Goal: Task Accomplishment & Management: Use online tool/utility

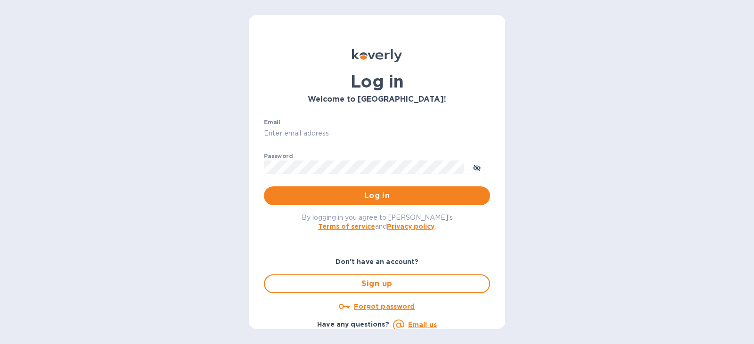
type input "schwartz@julian-sinclair.com"
click at [331, 135] on input "schwartz@julian-sinclair.com" at bounding box center [377, 134] width 226 height 14
click at [352, 196] on span "Log in" at bounding box center [376, 195] width 211 height 11
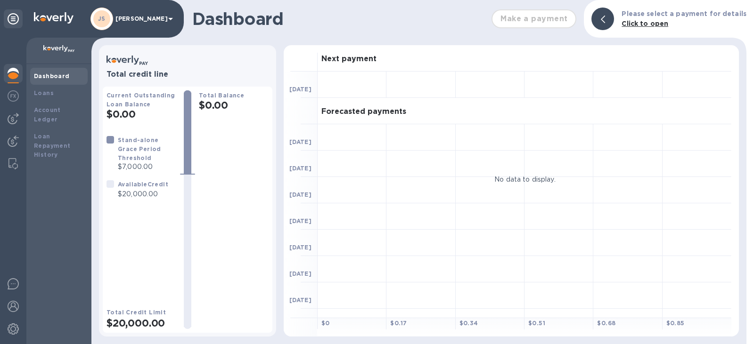
click at [61, 92] on div "Loans" at bounding box center [59, 93] width 50 height 9
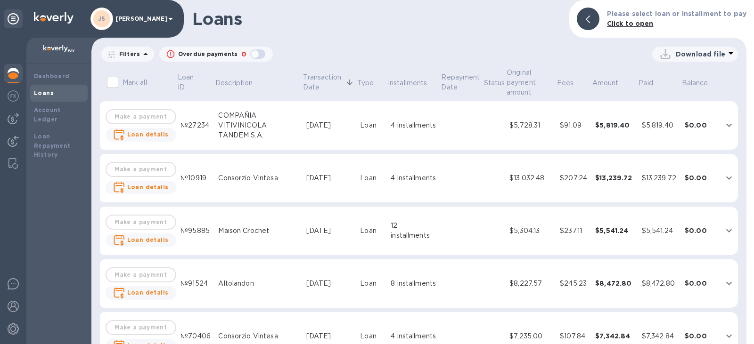
click at [15, 102] on div at bounding box center [13, 97] width 19 height 21
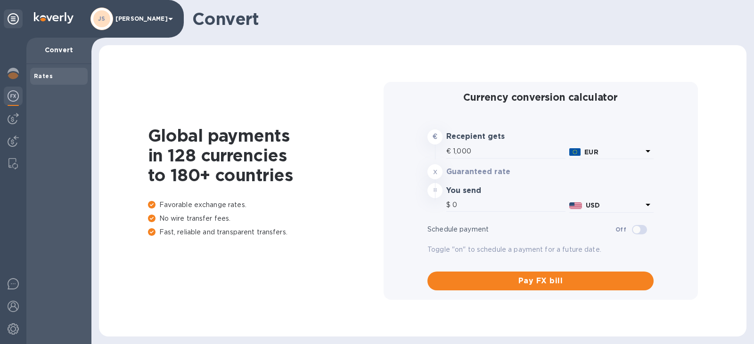
click at [20, 118] on div at bounding box center [13, 118] width 19 height 19
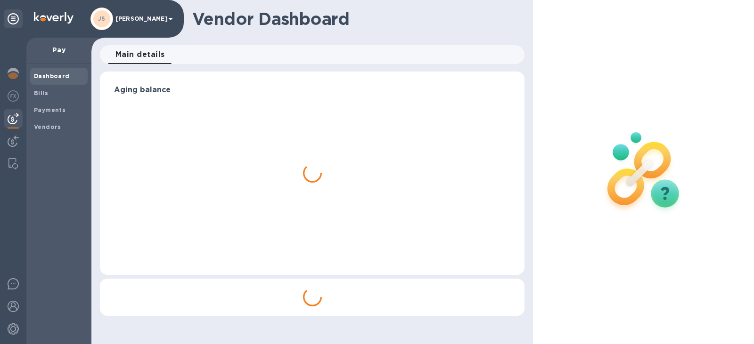
click at [59, 93] on span "Bills" at bounding box center [59, 93] width 50 height 9
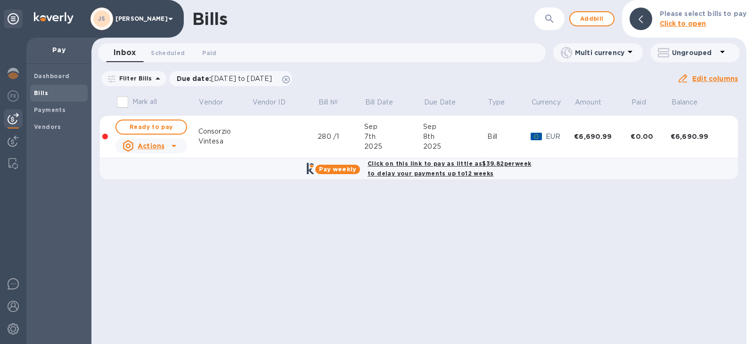
click at [164, 128] on span "Ready to pay" at bounding box center [151, 127] width 55 height 11
checkbox input "true"
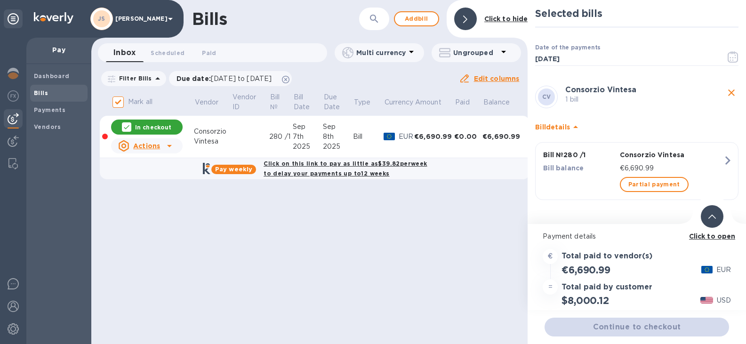
click at [733, 59] on icon "button" at bounding box center [733, 56] width 11 height 11
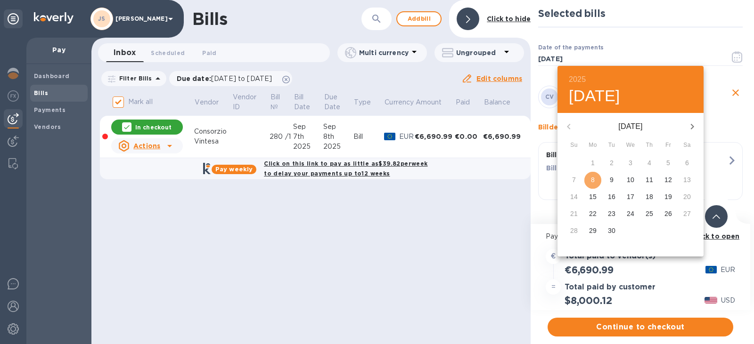
click at [597, 180] on span "8" at bounding box center [592, 179] width 17 height 9
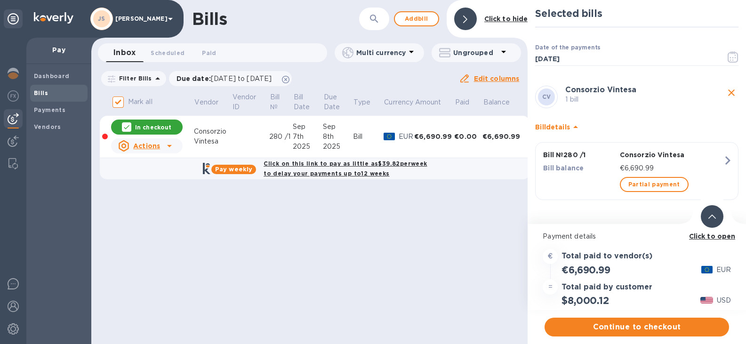
scroll to position [7, 0]
click at [725, 233] on b "Click to open" at bounding box center [712, 237] width 47 height 8
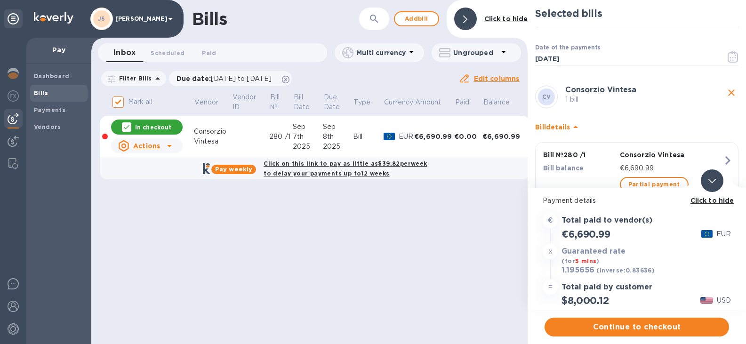
click at [729, 51] on icon "button" at bounding box center [733, 56] width 11 height 11
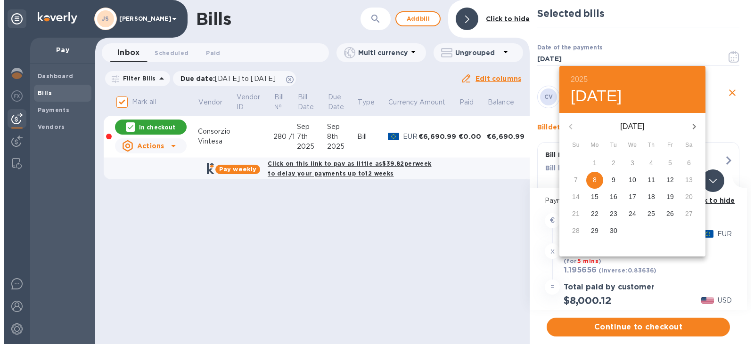
scroll to position [0, 0]
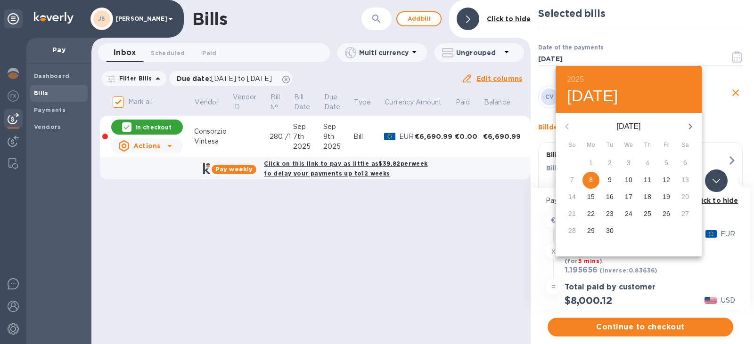
click at [717, 42] on div at bounding box center [377, 172] width 754 height 344
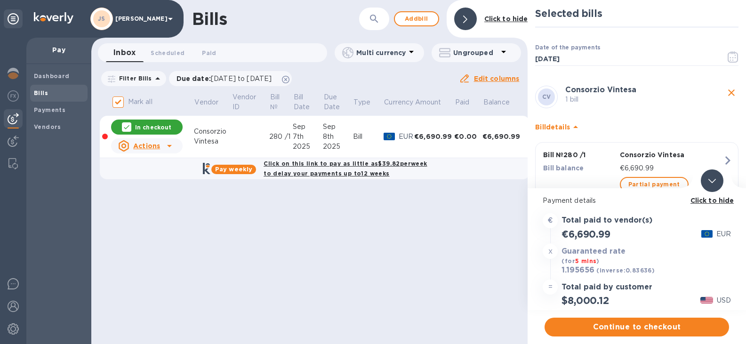
click at [656, 329] on span "Continue to checkout" at bounding box center [637, 327] width 170 height 11
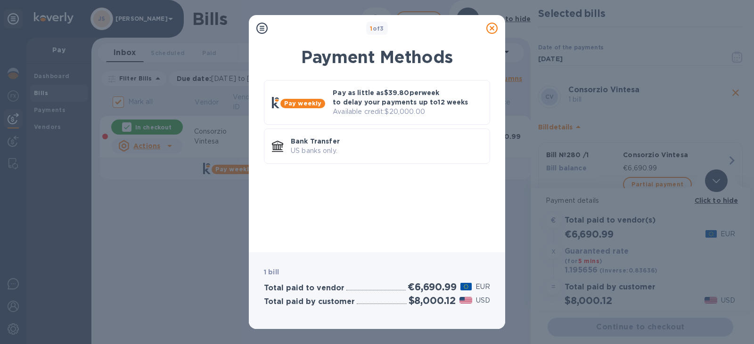
click at [369, 109] on p "Available credit: $20,000.00" at bounding box center [407, 112] width 149 height 10
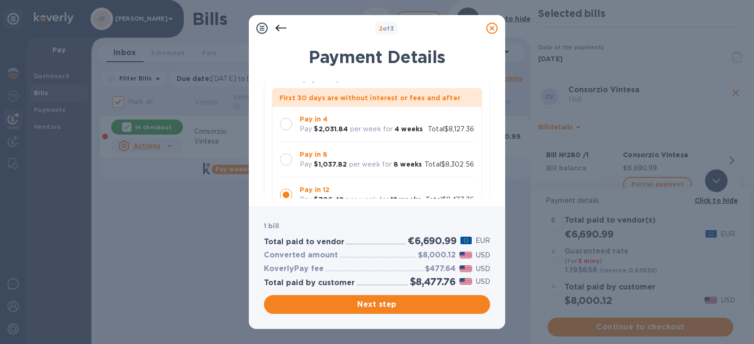
scroll to position [94, 0]
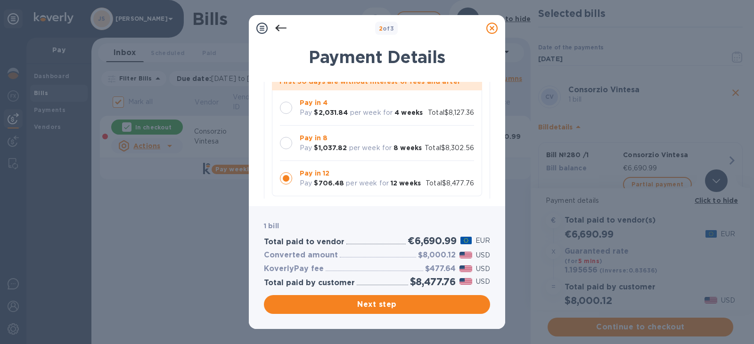
click at [315, 106] on p "Pay in 4" at bounding box center [361, 103] width 123 height 10
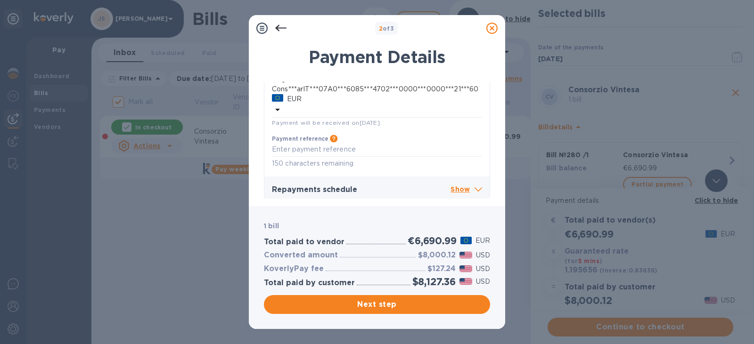
scroll to position [308, 0]
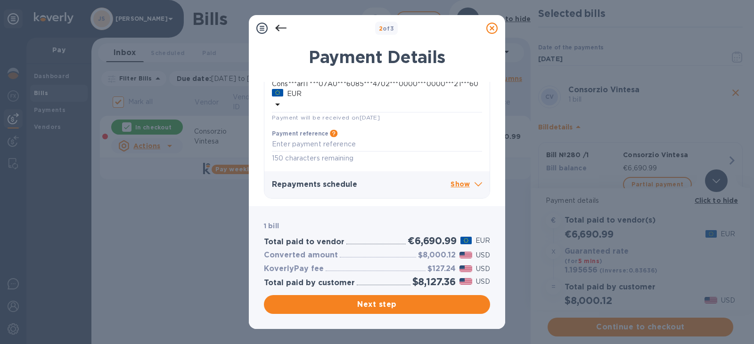
click at [465, 184] on p "Show" at bounding box center [466, 185] width 32 height 12
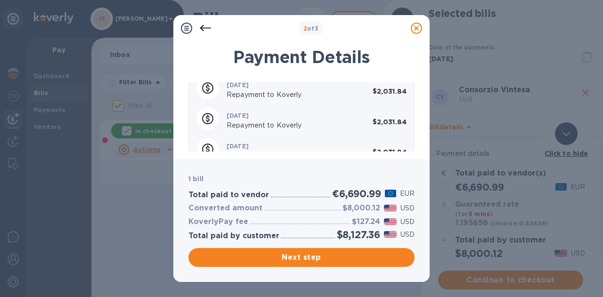
scroll to position [518, 0]
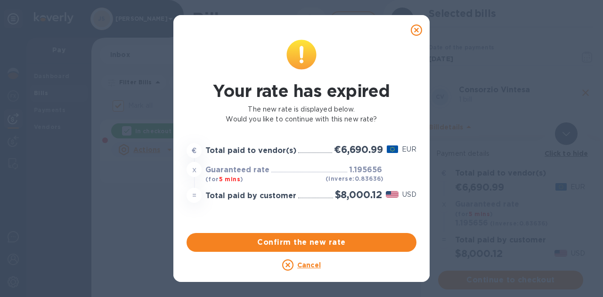
click at [306, 240] on span "Confirm the new rate" at bounding box center [301, 242] width 215 height 11
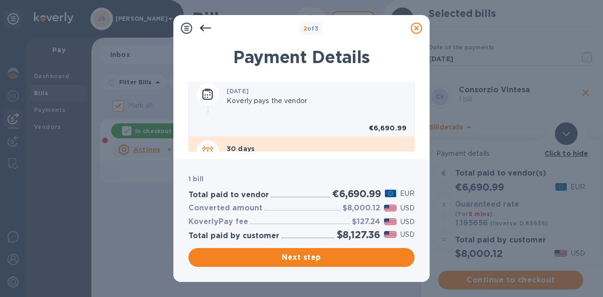
scroll to position [517, 0]
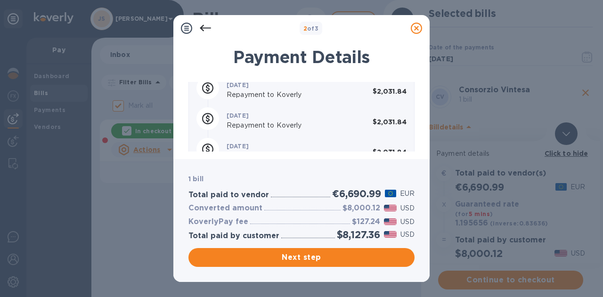
click at [348, 257] on span "Next step" at bounding box center [301, 257] width 211 height 11
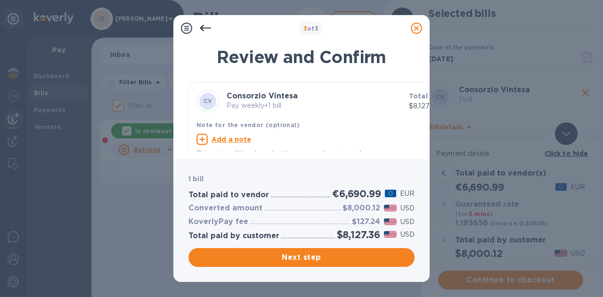
click at [234, 141] on u "Add a note" at bounding box center [231, 140] width 40 height 8
click at [233, 138] on textarea at bounding box center [326, 141] width 261 height 8
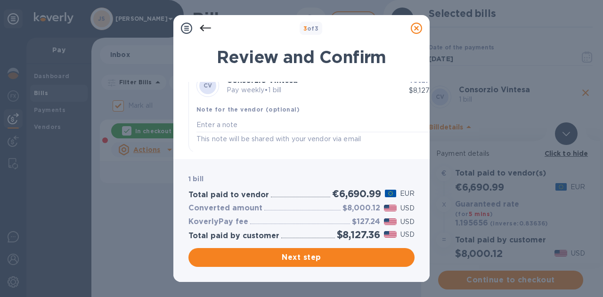
scroll to position [24, 0]
click at [238, 120] on textarea at bounding box center [326, 124] width 261 height 8
paste textarea "280 /1"
type textarea "280 /1"
click at [309, 260] on span "Next step" at bounding box center [301, 257] width 211 height 11
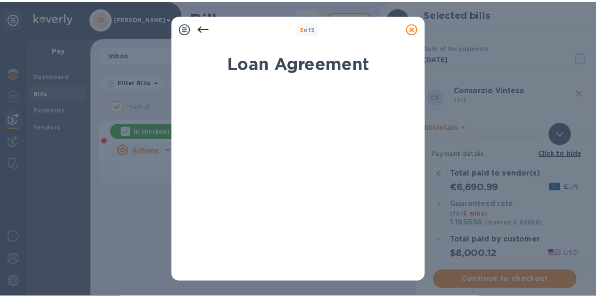
scroll to position [229, 0]
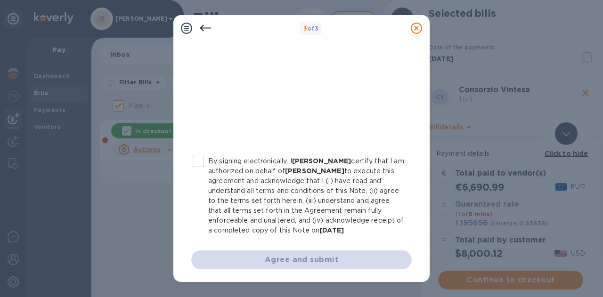
click at [198, 163] on input "By signing electronically, I [PERSON_NAME] certify that I am authorized on beha…" at bounding box center [198, 162] width 20 height 20
checkbox input "true"
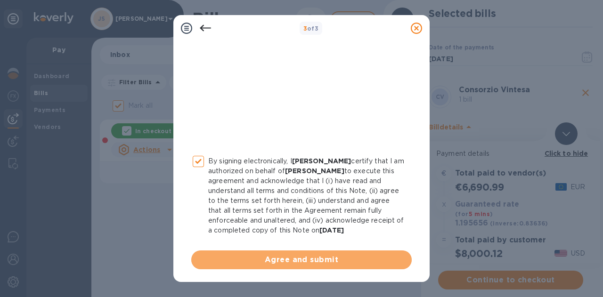
click at [329, 259] on span "Agree and submit" at bounding box center [301, 259] width 205 height 11
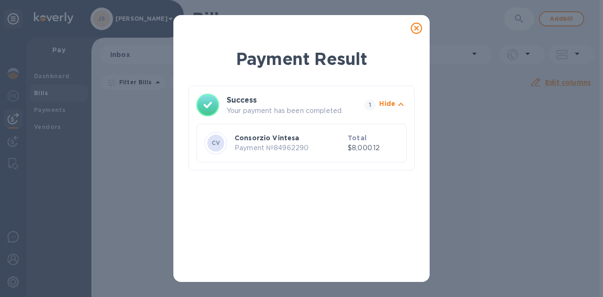
click at [416, 29] on icon at bounding box center [416, 28] width 11 height 11
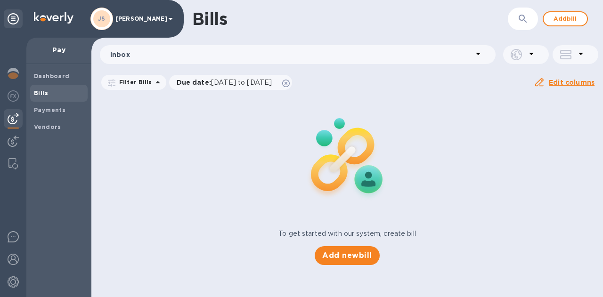
click at [45, 112] on b "Payments" at bounding box center [50, 109] width 32 height 7
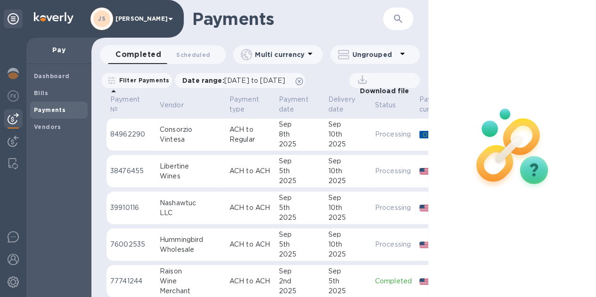
click at [184, 56] on span "Scheduled 0" at bounding box center [193, 55] width 34 height 10
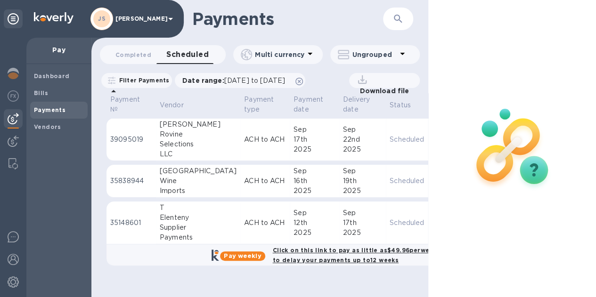
click at [18, 71] on img at bounding box center [13, 73] width 11 height 11
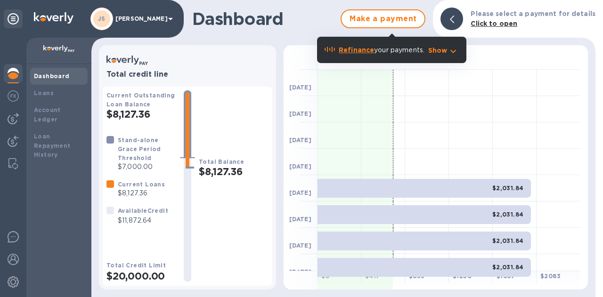
scroll to position [94, 0]
